Goal: Task Accomplishment & Management: Manage account settings

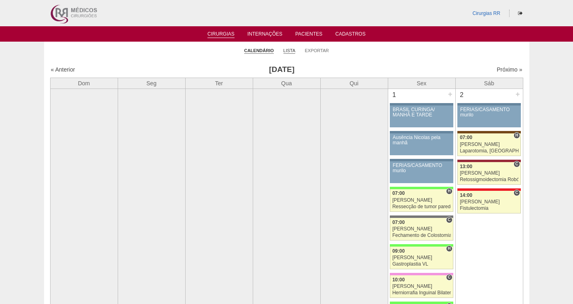
click at [290, 51] on link "Lista" at bounding box center [289, 51] width 12 height 6
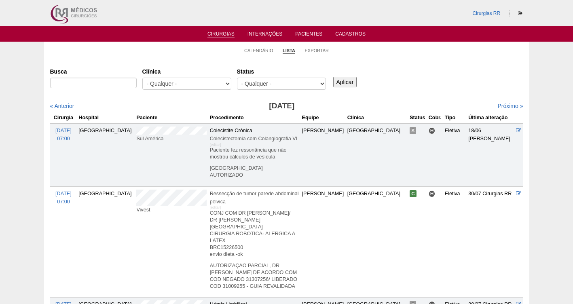
select select "resr"
click at [237, 78] on select "- Qualquer - Reservada Confirmada Suspensa Cancelada" at bounding box center [281, 84] width 89 height 12
click at [352, 78] on input "Aplicar" at bounding box center [345, 82] width 24 height 11
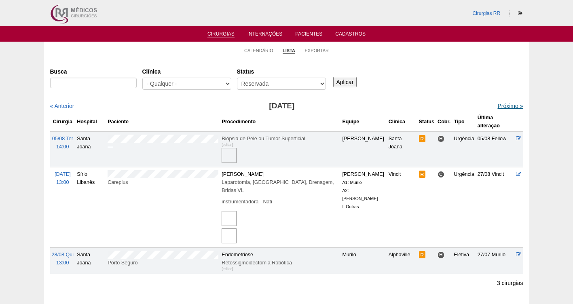
click at [501, 106] on link "Próximo »" at bounding box center [509, 106] width 25 height 6
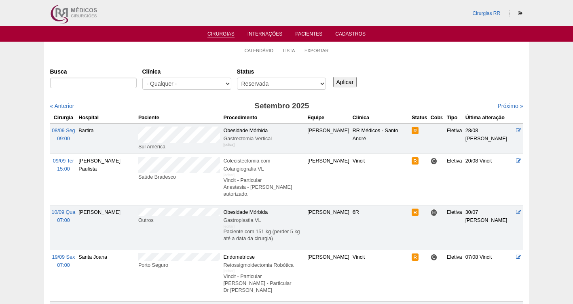
scroll to position [6, 0]
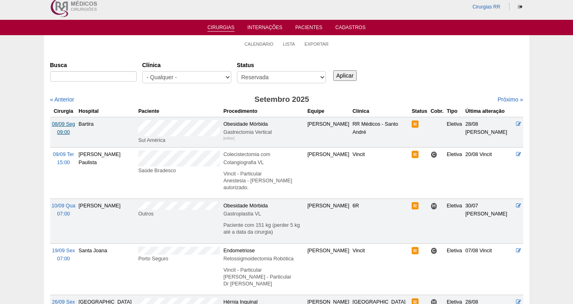
click at [64, 123] on span "08/09 Seg" at bounding box center [63, 124] width 23 height 6
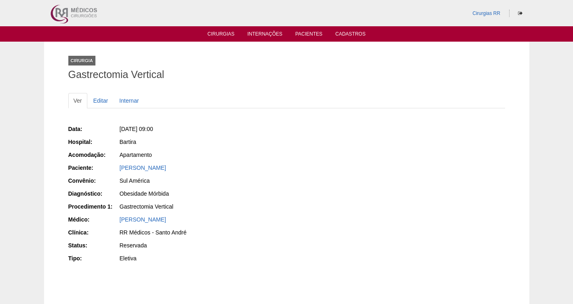
drag, startPoint x: 243, startPoint y: 165, endPoint x: 118, endPoint y: 164, distance: 125.0
click at [118, 164] on div "Paciente: [PERSON_NAME]" at bounding box center [174, 169] width 213 height 10
copy div "Paciente: [PERSON_NAME]"
drag, startPoint x: 201, startPoint y: 128, endPoint x: 131, endPoint y: 126, distance: 69.6
click at [131, 126] on div "Seg, 08/09/2025 - 09:00" at bounding box center [200, 129] width 161 height 8
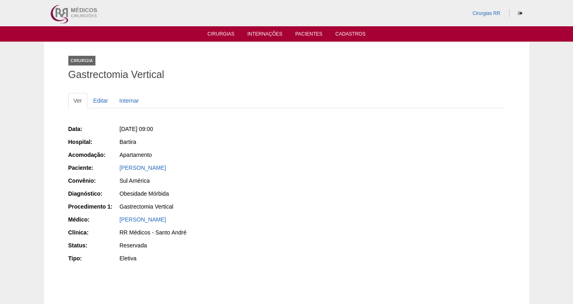
copy span "08/09/2025 - 09:00"
click at [102, 98] on link "Editar" at bounding box center [100, 100] width 25 height 15
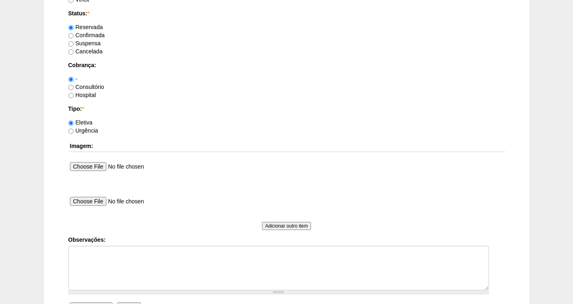
scroll to position [738, 0]
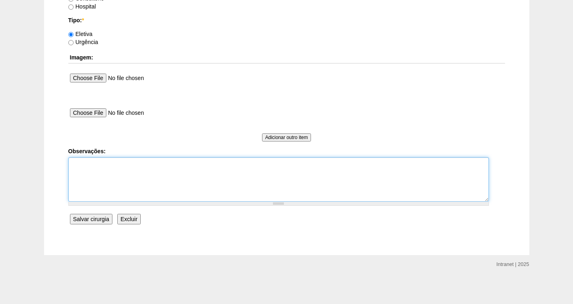
click at [100, 169] on textarea "Observações:" at bounding box center [278, 179] width 421 height 44
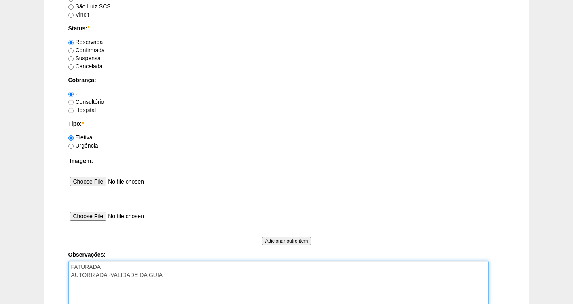
scroll to position [617, 0]
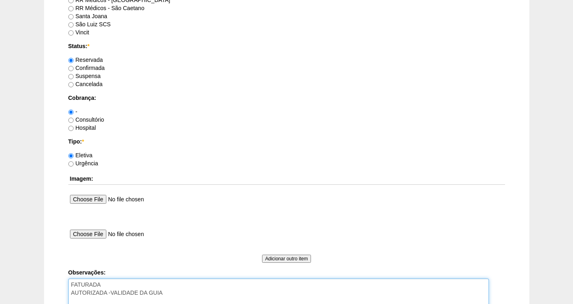
type textarea "FATURADA AUTORIZADA -VALIDADE DA GUIA"
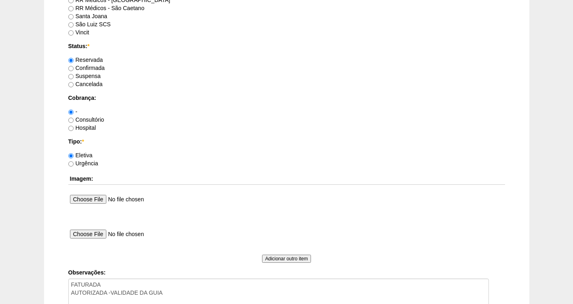
click at [91, 118] on label "Consultório" at bounding box center [86, 119] width 36 height 6
click at [74, 118] on input "Consultório" at bounding box center [70, 120] width 5 height 5
radio input "true"
click at [92, 67] on label "Confirmada" at bounding box center [86, 68] width 36 height 6
click at [74, 67] on input "Confirmada" at bounding box center [70, 68] width 5 height 5
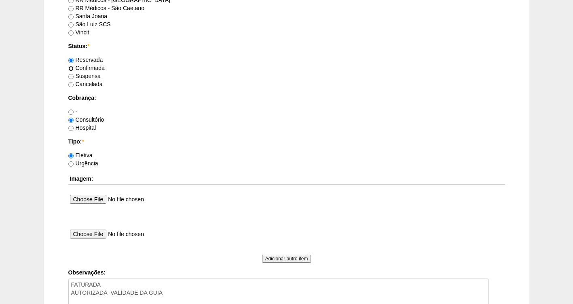
radio input "true"
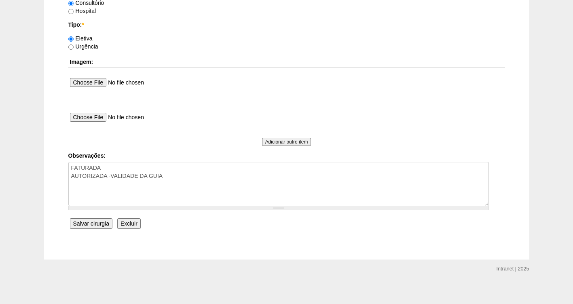
scroll to position [738, 0]
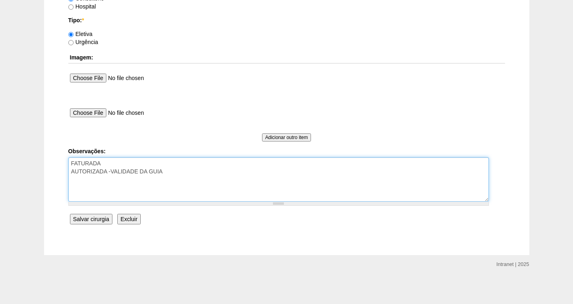
click at [131, 162] on textarea "FATURADA AUTORIZADA -VALIDADE DA GUIA" at bounding box center [278, 179] width 421 height 44
click at [177, 173] on textarea "FATURADA CONSULTORIO AUTORIZADA -VALIDADE DA GUIA" at bounding box center [278, 179] width 421 height 44
type textarea "FATURADA CONSULTORIO AUTORIZADA -VALIDADE DA GUIA"
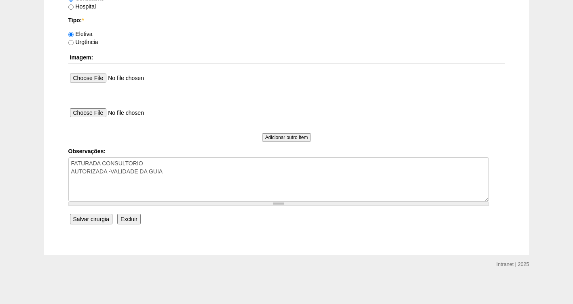
click at [88, 219] on input "Salvar cirurgia" at bounding box center [91, 219] width 42 height 11
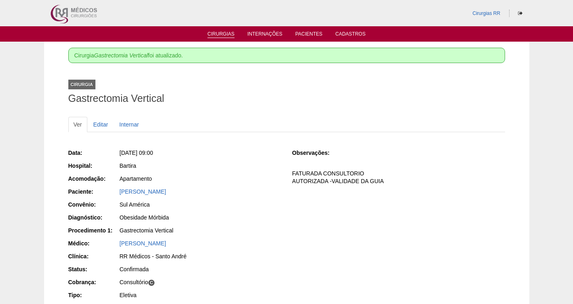
click at [223, 32] on link "Cirurgias" at bounding box center [220, 34] width 27 height 7
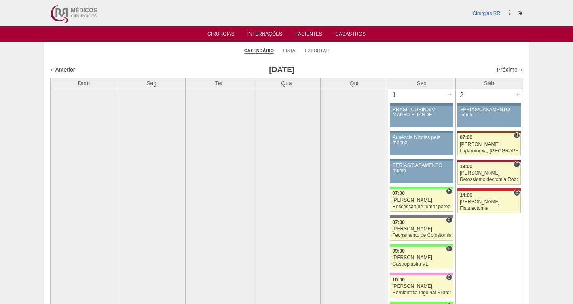
click at [499, 69] on link "Próximo »" at bounding box center [509, 69] width 25 height 6
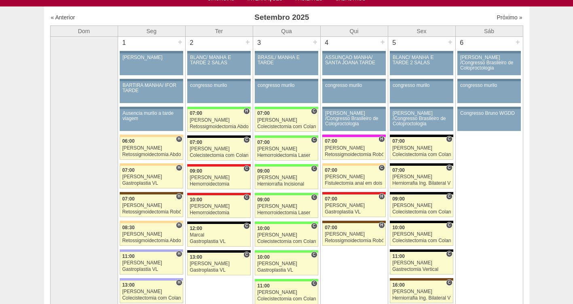
scroll to position [56, 0]
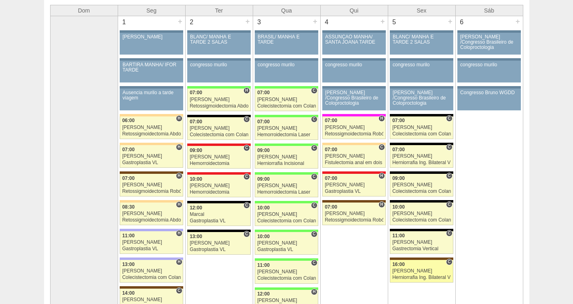
click at [417, 271] on div "[PERSON_NAME]" at bounding box center [421, 270] width 59 height 5
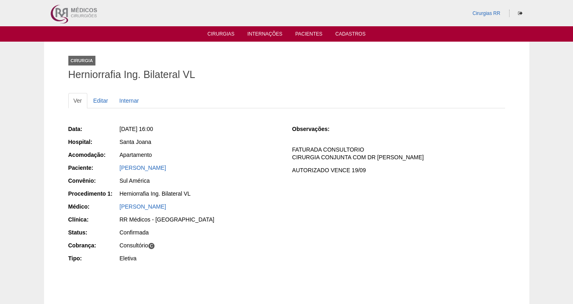
drag, startPoint x: 202, startPoint y: 125, endPoint x: 133, endPoint y: 127, distance: 68.8
click at [133, 127] on div "[DATE] 16:00" at bounding box center [200, 129] width 161 height 8
copy span "[DATE] 16:00"
click at [216, 35] on link "Cirurgias" at bounding box center [220, 34] width 27 height 7
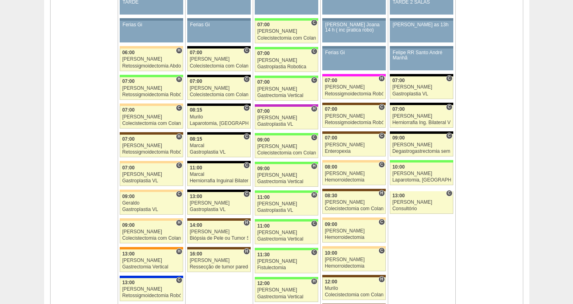
scroll to position [568, 0]
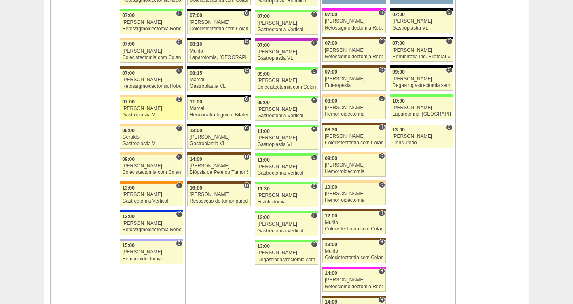
click at [131, 106] on div "Felipe Rossi" at bounding box center [151, 108] width 59 height 5
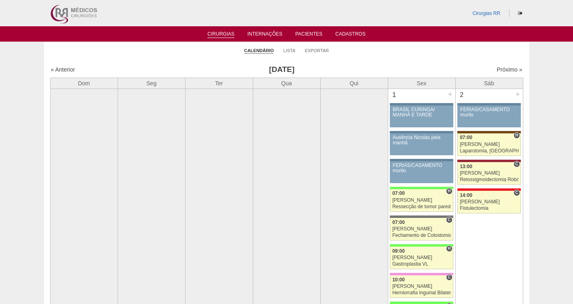
scroll to position [568, 0]
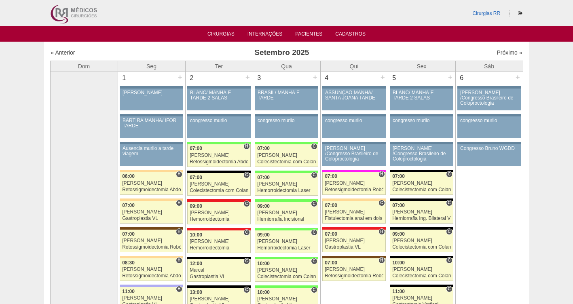
click at [307, 30] on ul "Cirurgias Internações Pacientes Cadastros" at bounding box center [286, 33] width 573 height 15
click at [308, 33] on link "Pacientes" at bounding box center [308, 34] width 27 height 7
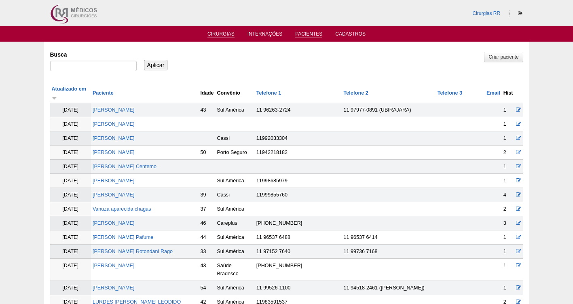
click at [218, 31] on li "Cirurgias" at bounding box center [221, 33] width 38 height 6
click at [305, 32] on link "Pacientes" at bounding box center [308, 34] width 27 height 7
click at [306, 32] on link "Pacientes" at bounding box center [308, 34] width 27 height 7
click at [306, 35] on link "Pacientes" at bounding box center [308, 34] width 27 height 7
click at [311, 33] on link "Pacientes" at bounding box center [308, 34] width 27 height 7
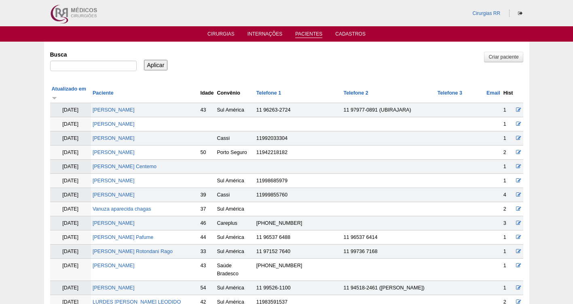
click at [304, 33] on link "Pacientes" at bounding box center [308, 34] width 27 height 7
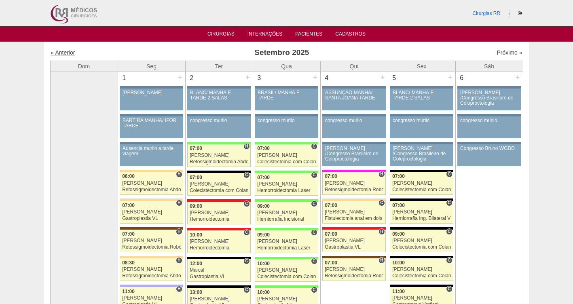
click at [67, 52] on link "« Anterior" at bounding box center [63, 52] width 24 height 6
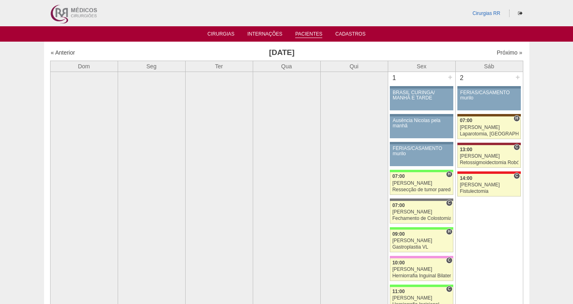
click at [308, 34] on link "Pacientes" at bounding box center [308, 34] width 27 height 7
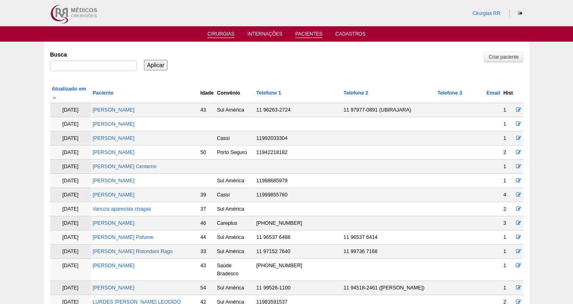
click at [228, 32] on link "Cirurgias" at bounding box center [220, 34] width 27 height 7
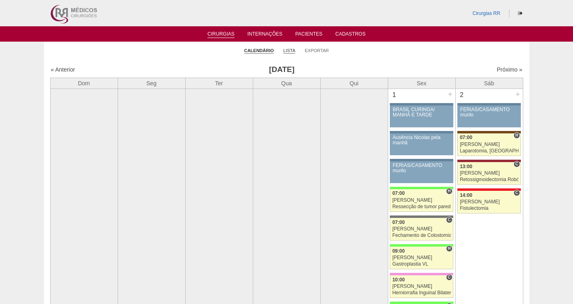
click at [286, 51] on link "Lista" at bounding box center [289, 51] width 12 height 6
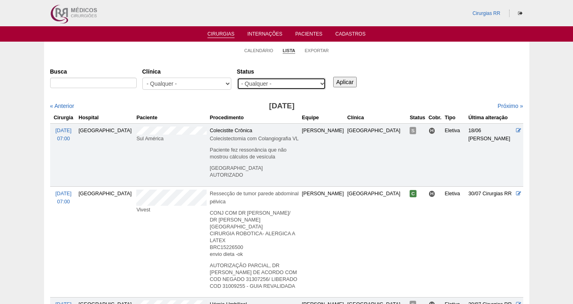
click at [300, 83] on select "- Qualquer - Reservada Confirmada Suspensa Cancelada" at bounding box center [281, 84] width 89 height 12
select select "resr"
click at [237, 78] on select "- Qualquer - Reservada Confirmada Suspensa Cancelada" at bounding box center [281, 84] width 89 height 12
click at [343, 83] on input "Aplicar" at bounding box center [345, 82] width 24 height 11
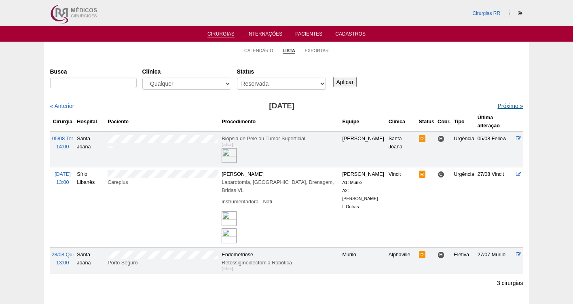
click at [504, 107] on link "Próximo »" at bounding box center [509, 106] width 25 height 6
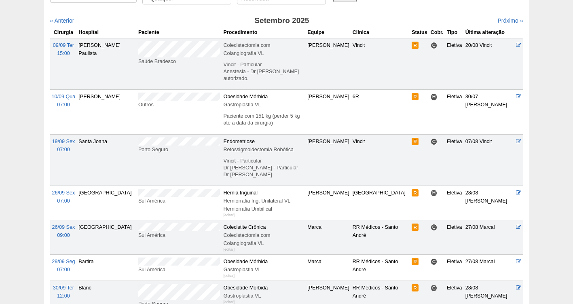
scroll to position [89, 0]
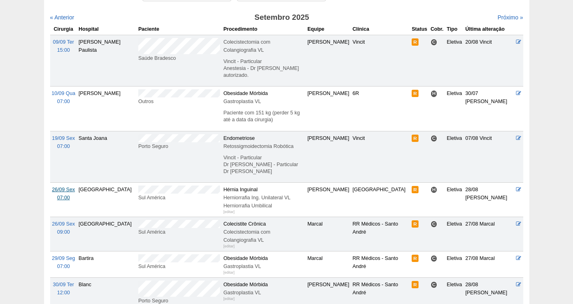
click at [65, 187] on span "26/09 Sex" at bounding box center [63, 190] width 23 height 6
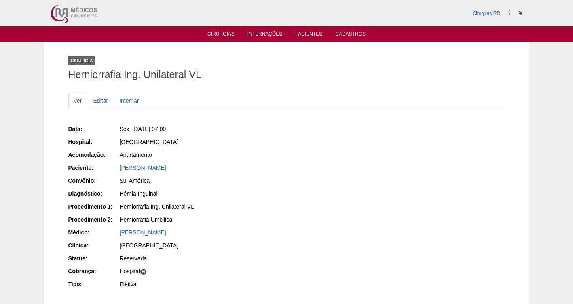
drag, startPoint x: 169, startPoint y: 168, endPoint x: 118, endPoint y: 167, distance: 51.4
click at [118, 167] on div "Paciente: [PERSON_NAME]" at bounding box center [174, 169] width 213 height 10
copy div "Paciente: [PERSON_NAME]"
click at [134, 169] on link "[PERSON_NAME]" at bounding box center [143, 168] width 47 height 6
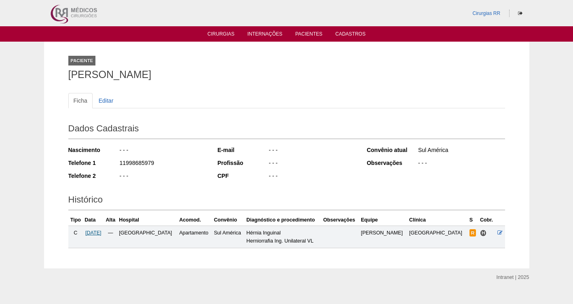
click at [101, 233] on span "26/09/2025" at bounding box center [93, 233] width 16 height 6
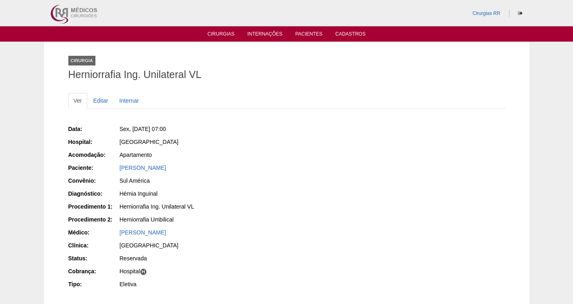
drag, startPoint x: 164, startPoint y: 169, endPoint x: 117, endPoint y: 165, distance: 47.1
click at [117, 165] on div "Paciente: Carlos Martin" at bounding box center [174, 169] width 213 height 10
copy div "Paciente: Carlos Martin"
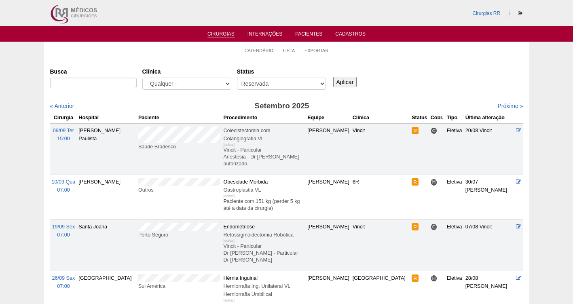
scroll to position [89, 0]
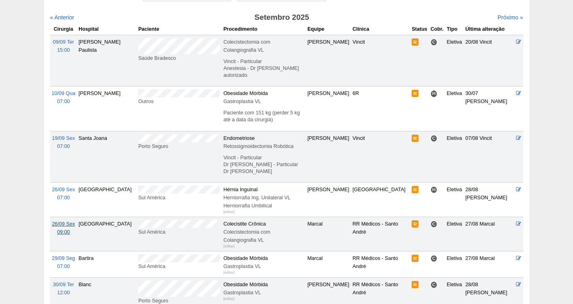
click at [59, 221] on span "26/09 Sex" at bounding box center [63, 224] width 23 height 6
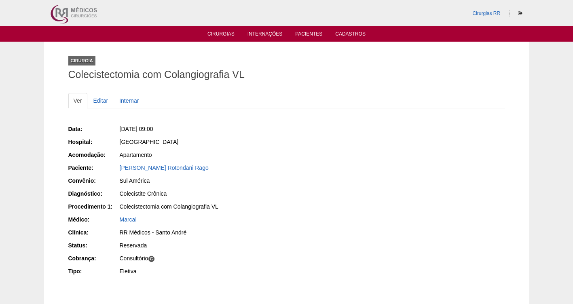
drag, startPoint x: 223, startPoint y: 167, endPoint x: 117, endPoint y: 166, distance: 106.4
click at [117, 166] on div "Paciente: Mariana Goulart Rotondani Rago" at bounding box center [174, 169] width 213 height 10
copy div "Paciente: Mariana Goulart Rotondani Rago"
drag, startPoint x: 200, startPoint y: 129, endPoint x: 133, endPoint y: 124, distance: 66.9
click at [133, 124] on div "Data: Sex, 26/09/2025 - 09:00 Hospital: Brasil Acomodação: Apartamento Paciente…" at bounding box center [174, 201] width 213 height 158
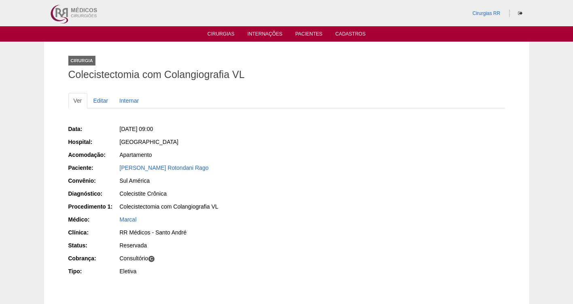
copy span "26/09/2025 - 09:00"
click at [233, 141] on div "[GEOGRAPHIC_DATA]" at bounding box center [200, 142] width 161 height 8
drag, startPoint x: 201, startPoint y: 131, endPoint x: 132, endPoint y: 126, distance: 69.3
click at [132, 126] on div "Sex, 26/09/2025 - 09:00" at bounding box center [200, 129] width 161 height 8
copy span "26/09/2025 - 09:00"
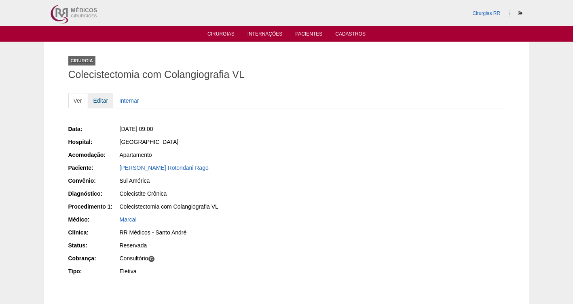
click at [99, 99] on link "Editar" at bounding box center [100, 100] width 25 height 15
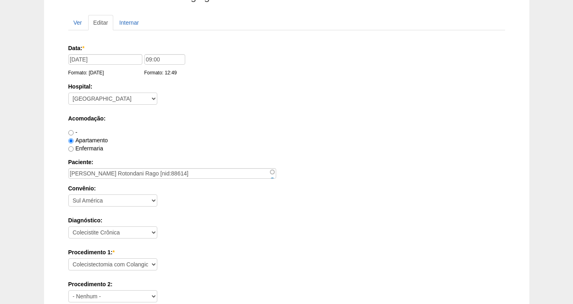
scroll to position [738, 0]
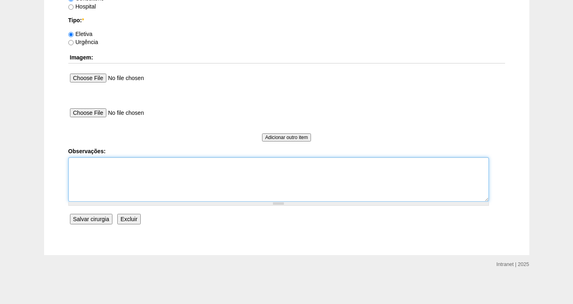
click at [111, 161] on textarea "Observações:" at bounding box center [278, 179] width 421 height 44
type textarea "f"
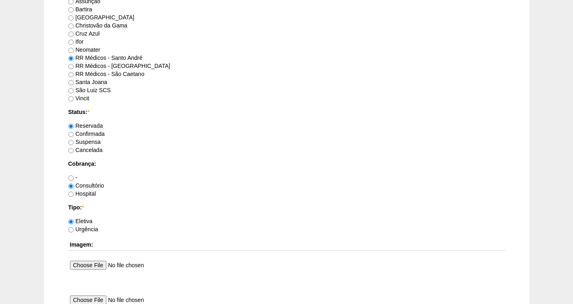
scroll to position [455, 0]
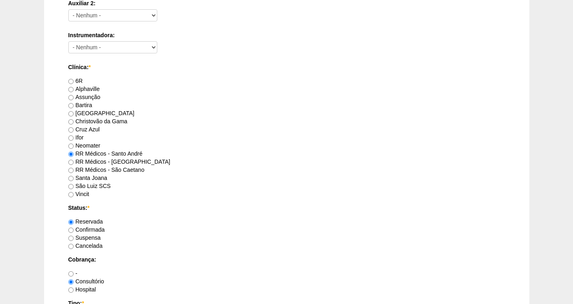
type textarea "FATURADA AUTORIZADA VALIDADE DA GUIA 18/09"
click at [89, 230] on label "Confirmada" at bounding box center [86, 229] width 36 height 6
click at [74, 230] on input "Confirmada" at bounding box center [70, 230] width 5 height 5
radio input "true"
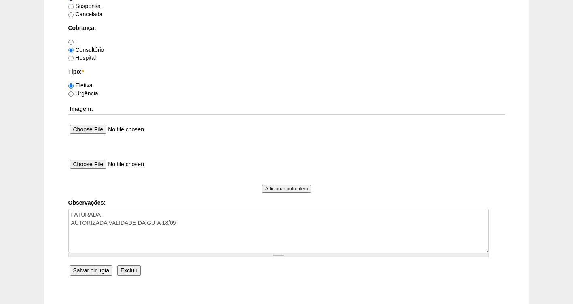
scroll to position [738, 0]
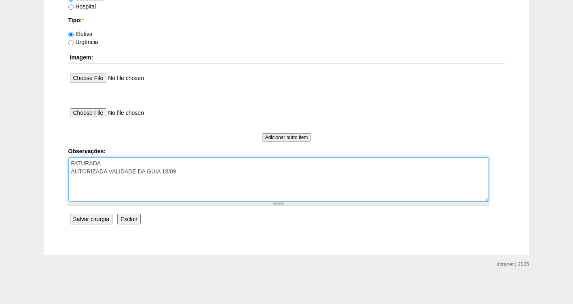
click at [118, 161] on textarea "FATURADA AUTORIZADA VALIDADE DA GUIA 18/09" at bounding box center [278, 179] width 421 height 44
type textarea "FATURADA CONSULTORIO AUTORIZADA VALIDADE DA GUIA 18/09"
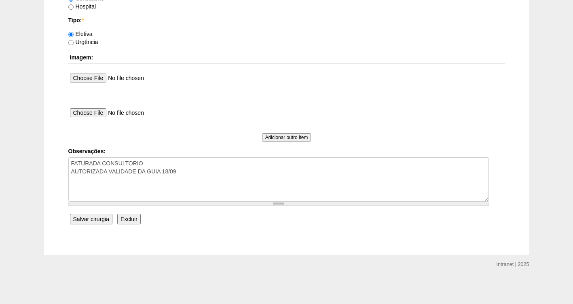
click at [93, 221] on input "Salvar cirurgia" at bounding box center [91, 219] width 42 height 11
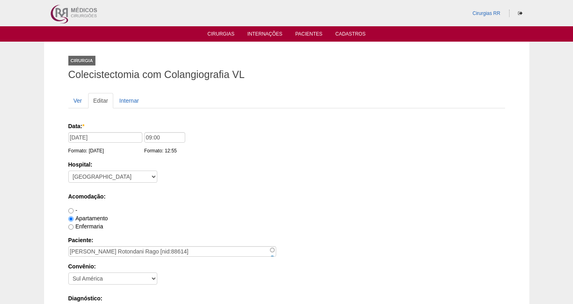
scroll to position [738, 0]
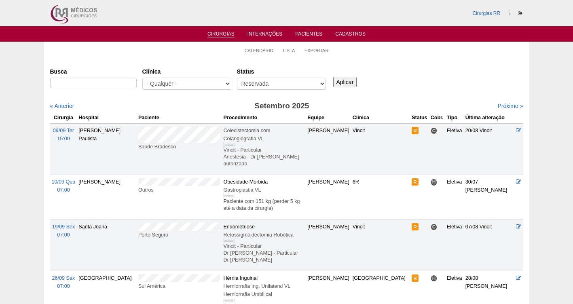
scroll to position [89, 0]
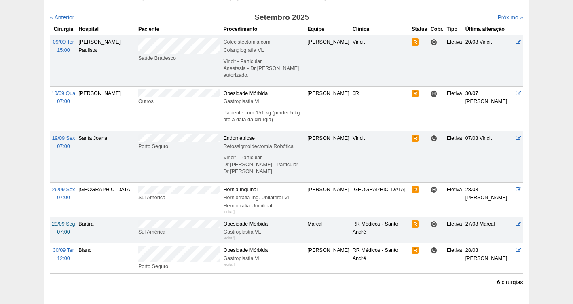
click at [64, 221] on span "29/09 Seg" at bounding box center [63, 224] width 23 height 6
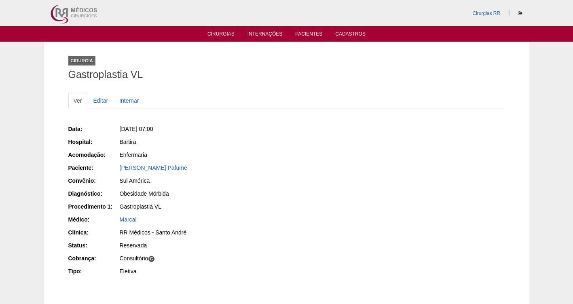
drag, startPoint x: 174, startPoint y: 163, endPoint x: 104, endPoint y: 162, distance: 70.4
click at [104, 162] on div "Data: [DATE] 07:00 Hospital: [GEOGRAPHIC_DATA] Acomodação: Enfermaria Paciente:…" at bounding box center [174, 201] width 213 height 158
copy link "[PERSON_NAME] Pafume"
drag, startPoint x: 202, startPoint y: 131, endPoint x: 130, endPoint y: 130, distance: 71.6
click at [130, 130] on div "Seg, 29/09/2025 - 07:00" at bounding box center [200, 129] width 161 height 8
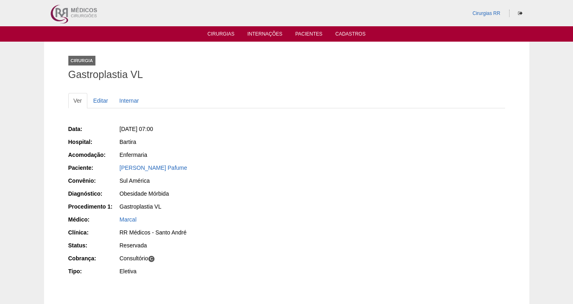
copy span ", 29/09/2025 - 07:00"
click at [101, 100] on link "Editar" at bounding box center [100, 100] width 25 height 15
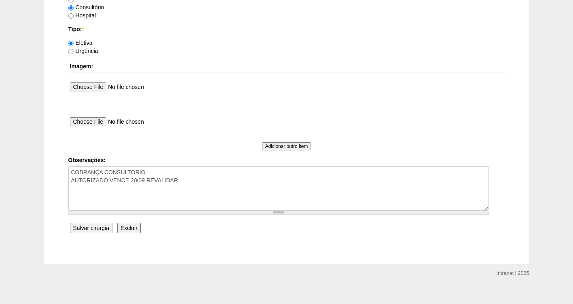
scroll to position [738, 0]
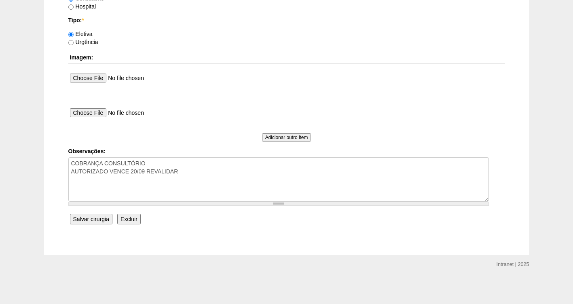
click at [87, 220] on input "Salvar cirurgia" at bounding box center [91, 219] width 42 height 11
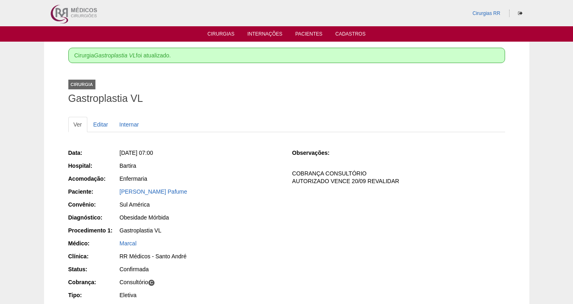
drag, startPoint x: 197, startPoint y: 192, endPoint x: 116, endPoint y: 190, distance: 81.3
click at [116, 190] on div "Paciente: [PERSON_NAME] Pafume" at bounding box center [174, 193] width 213 height 10
copy div "Paciente: [PERSON_NAME] Pafume"
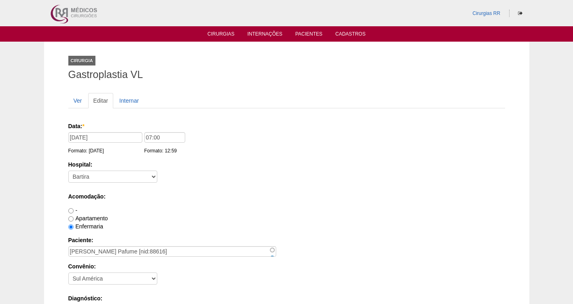
scroll to position [738, 0]
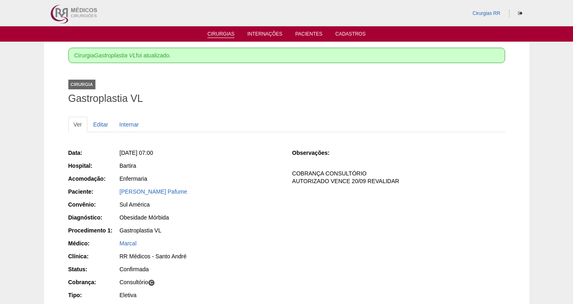
click at [224, 32] on link "Cirurgias" at bounding box center [220, 34] width 27 height 7
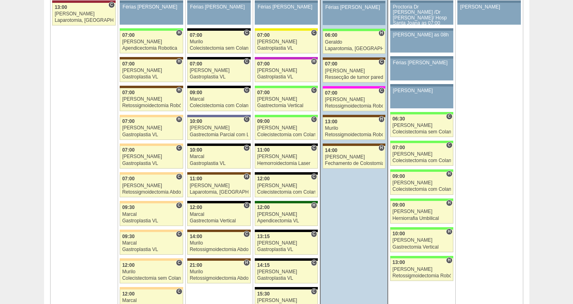
scroll to position [1871, 0]
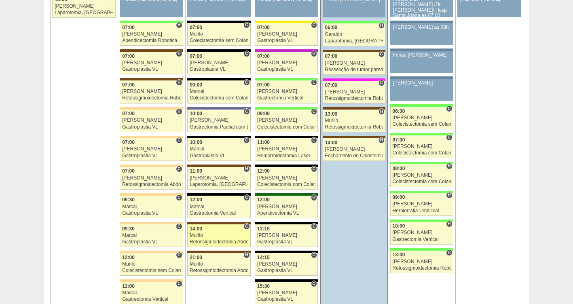
click at [196, 239] on div "Retossigmoidectomia Abdominal VL" at bounding box center [219, 241] width 59 height 5
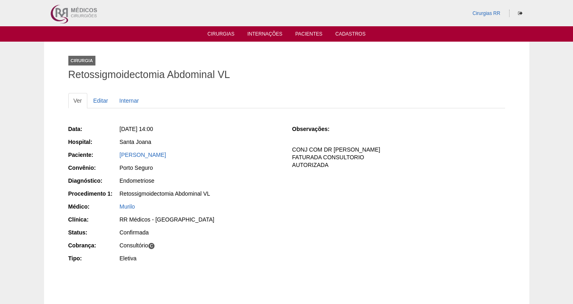
drag, startPoint x: 189, startPoint y: 156, endPoint x: 108, endPoint y: 156, distance: 80.5
click at [108, 156] on div "Paciente: Denizia Neves Lima" at bounding box center [174, 156] width 213 height 10
copy div "Paciente: Denizia Neves Lima"
click at [220, 34] on link "Cirurgias" at bounding box center [220, 34] width 27 height 7
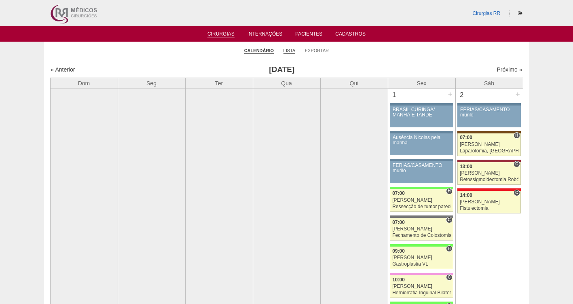
click at [288, 52] on link "Lista" at bounding box center [289, 51] width 12 height 6
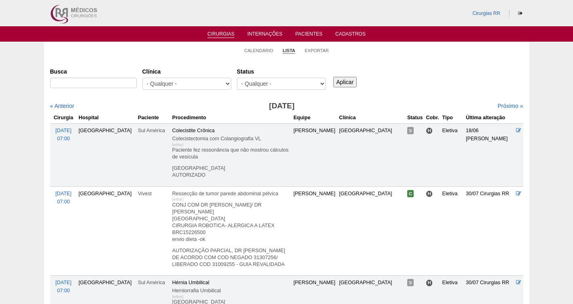
click at [263, 81] on select "- Qualquer - Reservada Confirmada Suspensa Cancelada" at bounding box center [281, 84] width 89 height 12
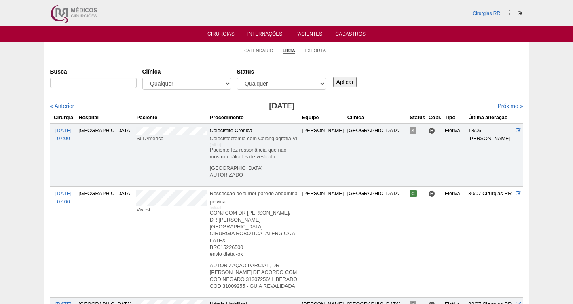
select select "resr"
click at [237, 78] on select "- Qualquer - Reservada Confirmada Suspensa Cancelada" at bounding box center [281, 84] width 89 height 12
click at [344, 80] on input "Aplicar" at bounding box center [345, 82] width 24 height 11
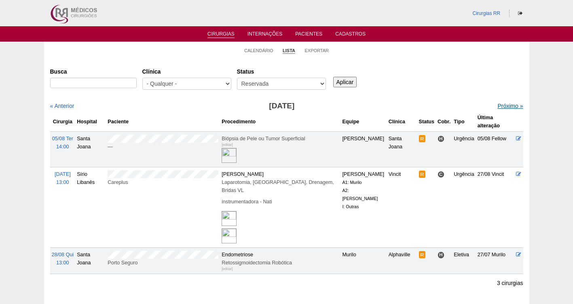
click at [503, 104] on link "Próximo »" at bounding box center [509, 106] width 25 height 6
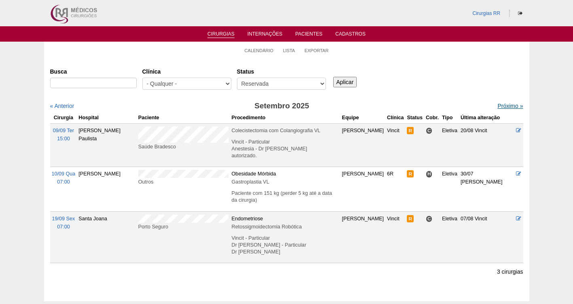
click at [503, 105] on link "Próximo »" at bounding box center [509, 106] width 25 height 6
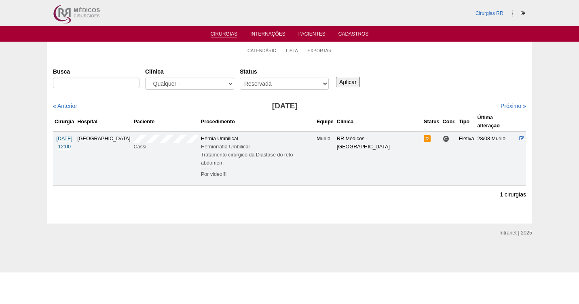
click at [65, 144] on span "12:00" at bounding box center [64, 147] width 13 height 6
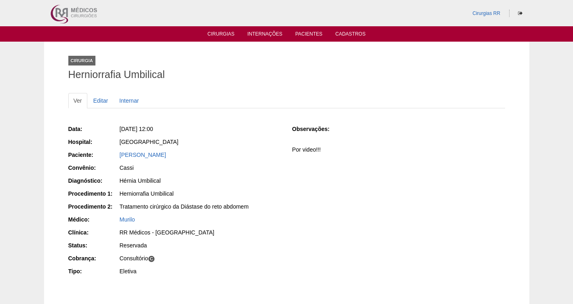
drag, startPoint x: 224, startPoint y: 152, endPoint x: 114, endPoint y: 159, distance: 110.2
click at [114, 159] on div "Paciente: Fabio Monteiro De Oliveira" at bounding box center [174, 156] width 213 height 10
copy div "Paciente: Fabio Monteiro De Oliveira"
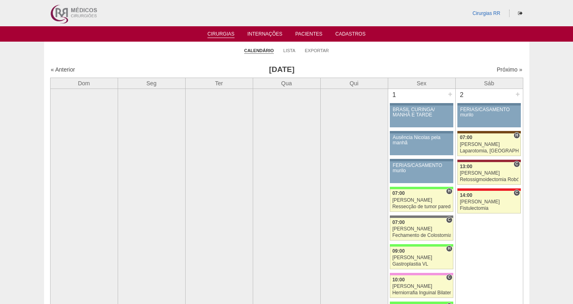
click at [212, 32] on link "Cirurgias" at bounding box center [220, 34] width 27 height 7
click at [500, 71] on link "Próximo »" at bounding box center [509, 69] width 25 height 6
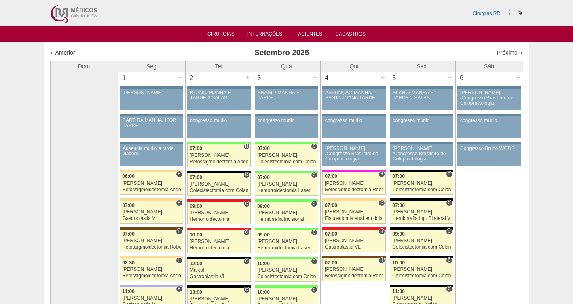
click at [503, 49] on link "Próximo »" at bounding box center [509, 52] width 25 height 6
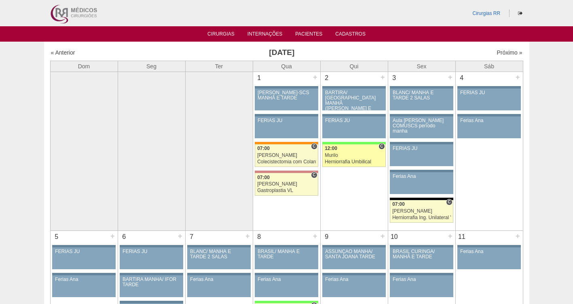
click at [342, 158] on div "Murilo" at bounding box center [354, 155] width 59 height 5
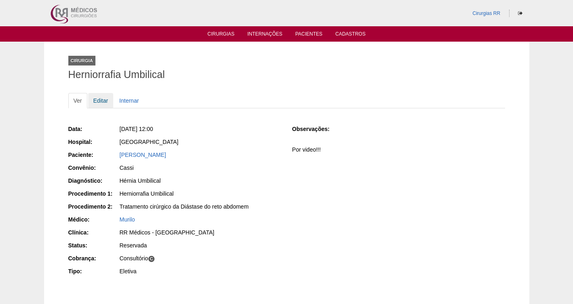
click at [101, 102] on link "Editar" at bounding box center [100, 100] width 25 height 15
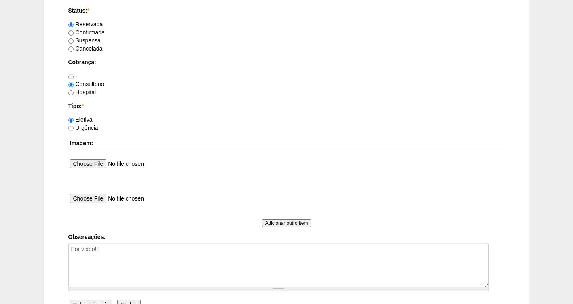
scroll to position [738, 0]
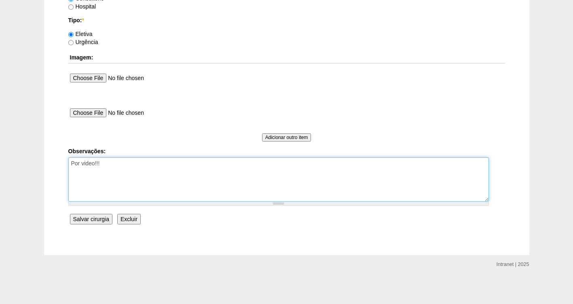
click at [130, 165] on textarea "Por video!!!" at bounding box center [278, 179] width 421 height 44
click at [149, 169] on textarea "Por video!!!" at bounding box center [278, 179] width 421 height 44
paste textarea "BRC15552457"
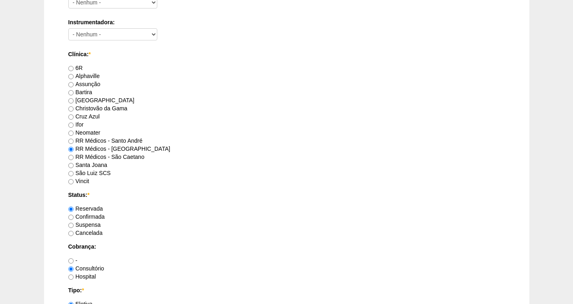
scroll to position [412, 0]
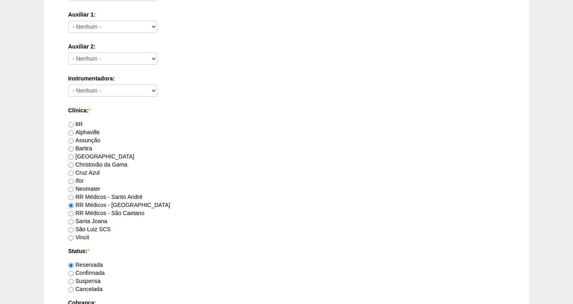
type textarea "Por video!!! FATURADA CONSULTA BRC15552457"
click at [92, 273] on label "Confirmada" at bounding box center [86, 273] width 36 height 6
click at [74, 273] on input "Confirmada" at bounding box center [70, 273] width 5 height 5
radio input "true"
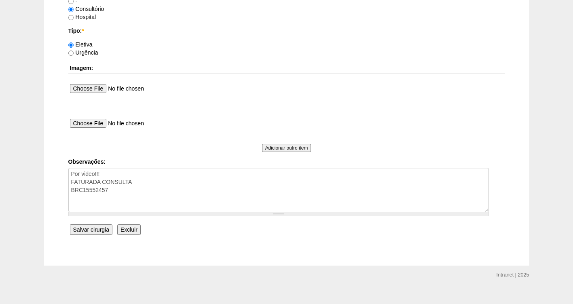
scroll to position [738, 0]
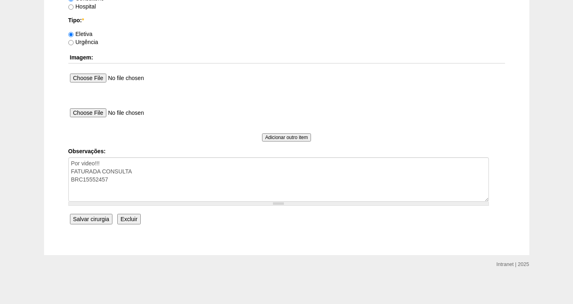
click at [94, 221] on input "Salvar cirurgia" at bounding box center [91, 219] width 42 height 11
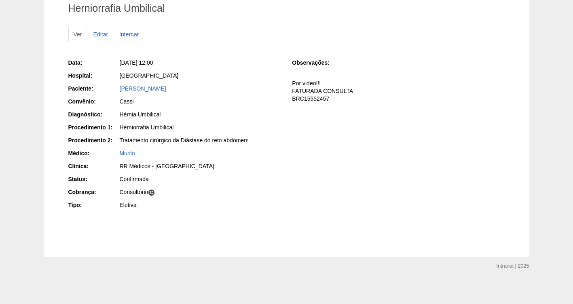
scroll to position [92, 0]
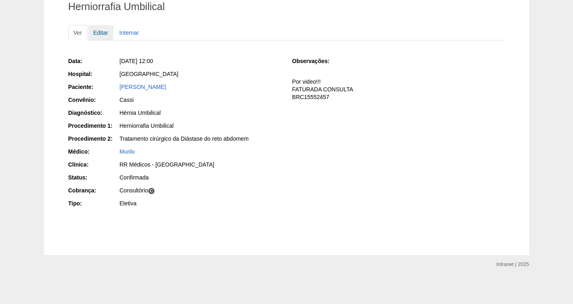
click at [95, 35] on link "Editar" at bounding box center [100, 32] width 25 height 15
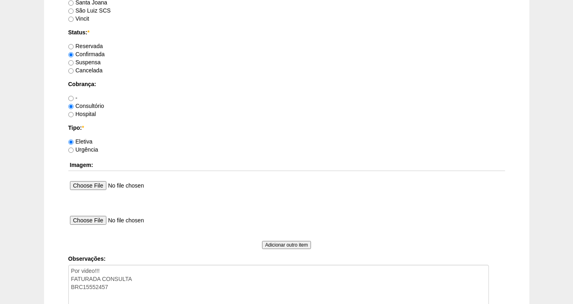
scroll to position [738, 0]
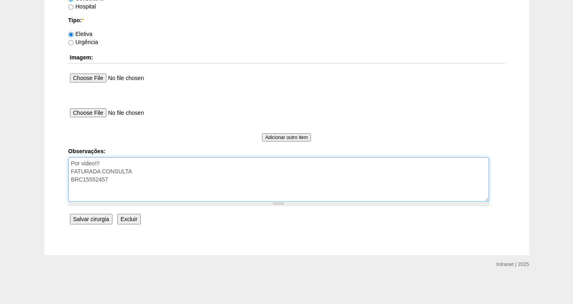
click at [113, 180] on textarea "Por video!!! FATURADA CONSULTA BRC15552457" at bounding box center [278, 179] width 421 height 44
type textarea "Por video!!! FATURADA CONSULTA BRC15552457 AGENDO DATA DA CIRURGIA PPOR TELEFON…"
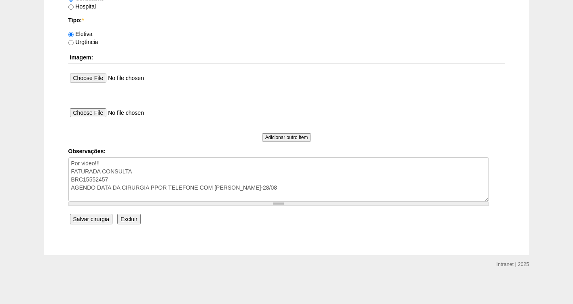
click at [84, 218] on input "Salvar cirurgia" at bounding box center [91, 219] width 42 height 11
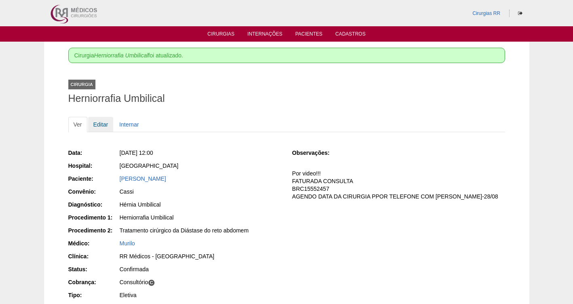
click at [101, 122] on link "Editar" at bounding box center [100, 124] width 25 height 15
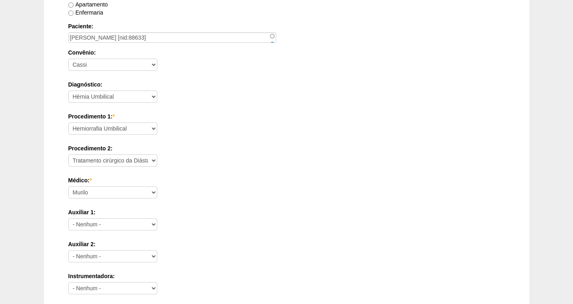
scroll to position [738, 0]
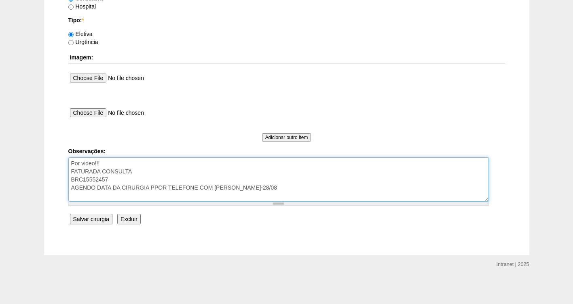
click at [155, 188] on textarea "Por video!!! FATURADA CONSULTA BRC15552457 AGENDO DATA DA CIRURGIA PPOR TELEFON…" at bounding box center [278, 179] width 421 height 44
type textarea "Por video!!! FATURADA CONSULTA BRC15552457 AGENDO DATA DA CIRURGIA POR TELEFONE…"
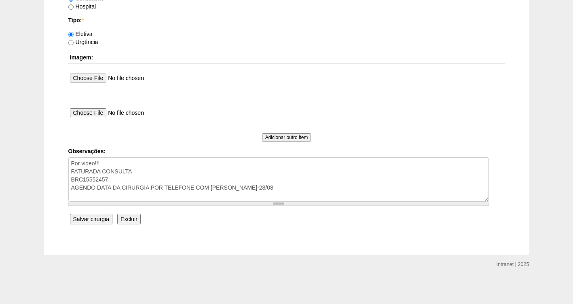
click at [100, 222] on input "Salvar cirurgia" at bounding box center [91, 219] width 42 height 11
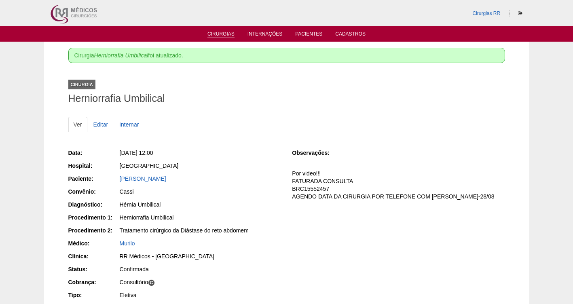
click at [215, 37] on link "Cirurgias" at bounding box center [220, 34] width 27 height 7
